Goal: Task Accomplishment & Management: Manage account settings

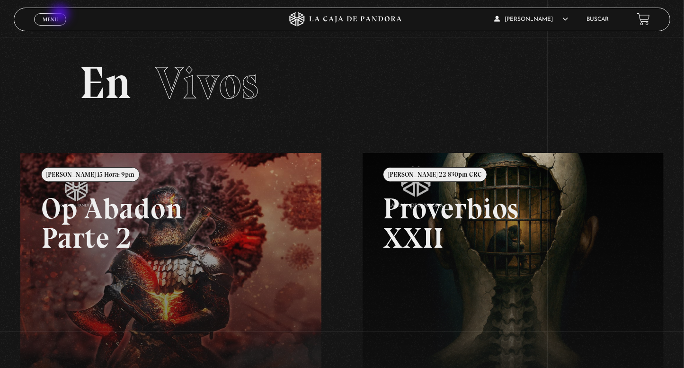
click at [60, 18] on link "Menu Cerrar" at bounding box center [50, 19] width 32 height 12
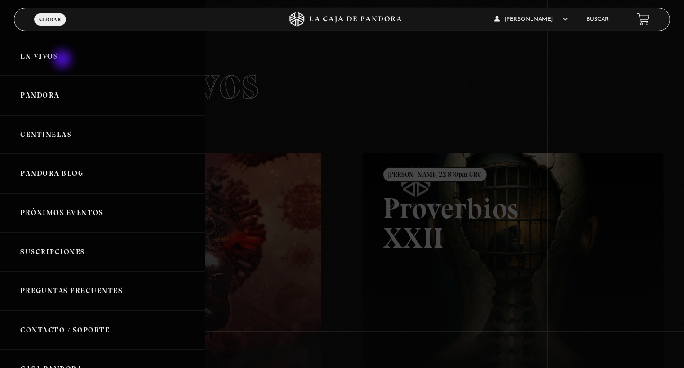
click at [63, 60] on link "En vivos" at bounding box center [103, 56] width 206 height 39
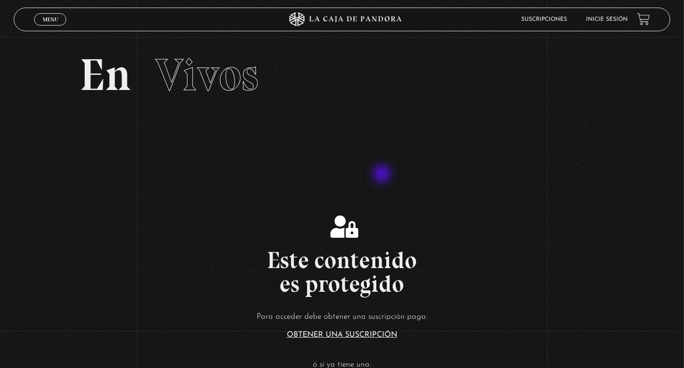
scroll to position [224, 0]
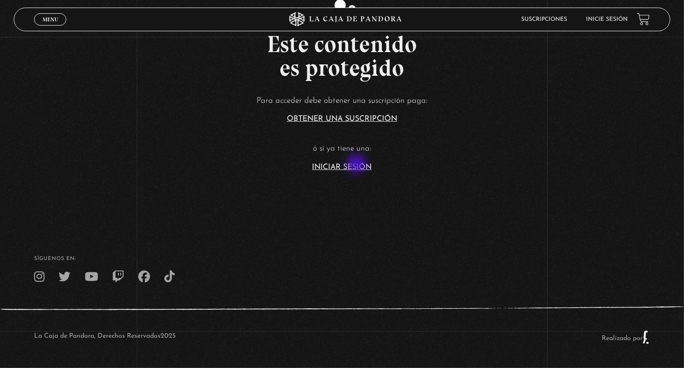
click at [358, 164] on link "Iniciar Sesión" at bounding box center [343, 167] width 60 height 8
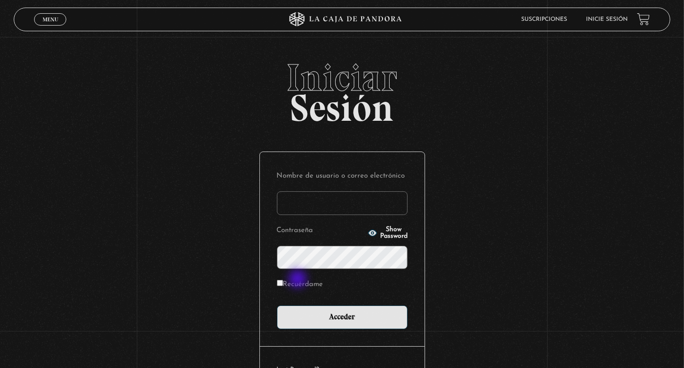
type input "karenburgos21@gmail.com"
click at [300, 287] on label "Recuérdame" at bounding box center [300, 285] width 46 height 15
click at [283, 286] on input "Recuérdame" at bounding box center [280, 283] width 6 height 6
checkbox input "true"
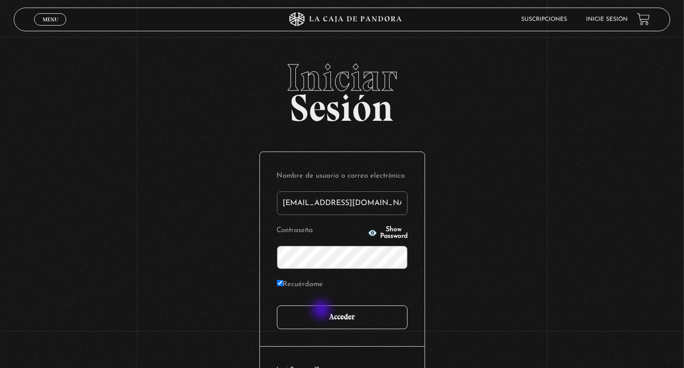
click at [327, 314] on input "Acceder" at bounding box center [342, 317] width 131 height 24
